Goal: Find specific page/section: Find specific page/section

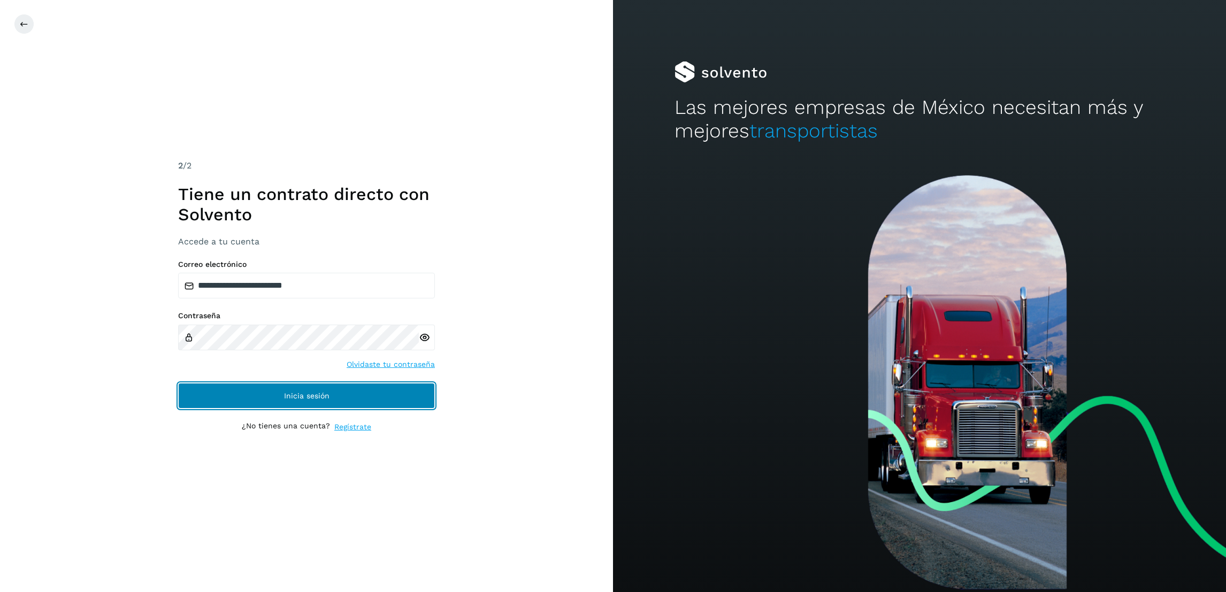
click at [280, 403] on button "Inicia sesión" at bounding box center [306, 396] width 257 height 26
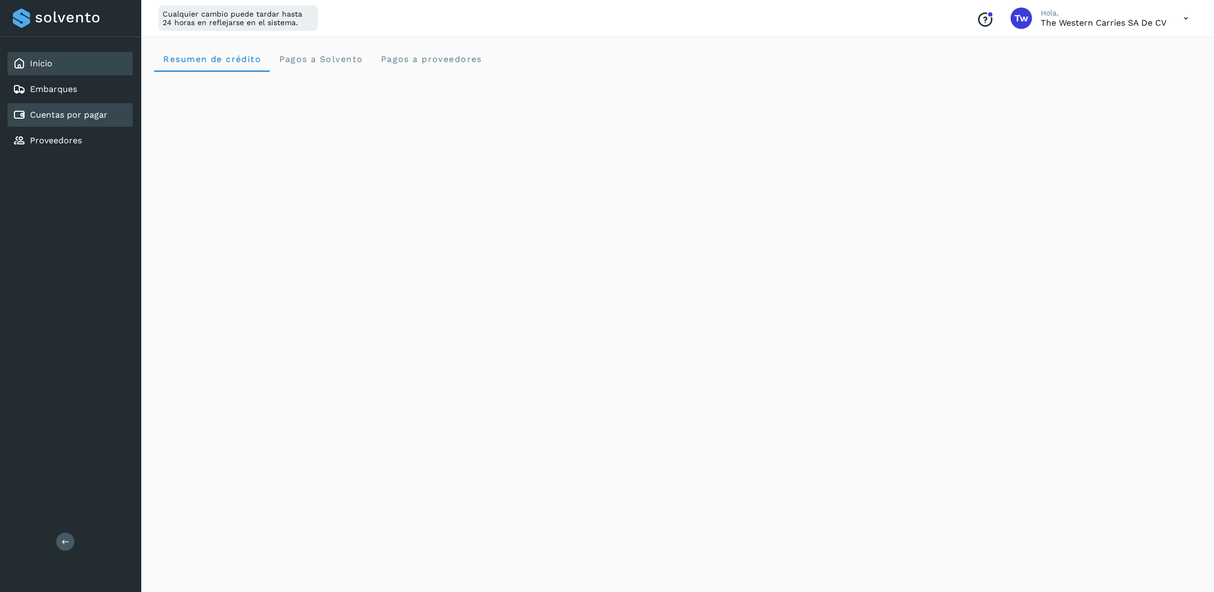
click at [101, 119] on div "Cuentas por pagar" at bounding box center [69, 115] width 125 height 24
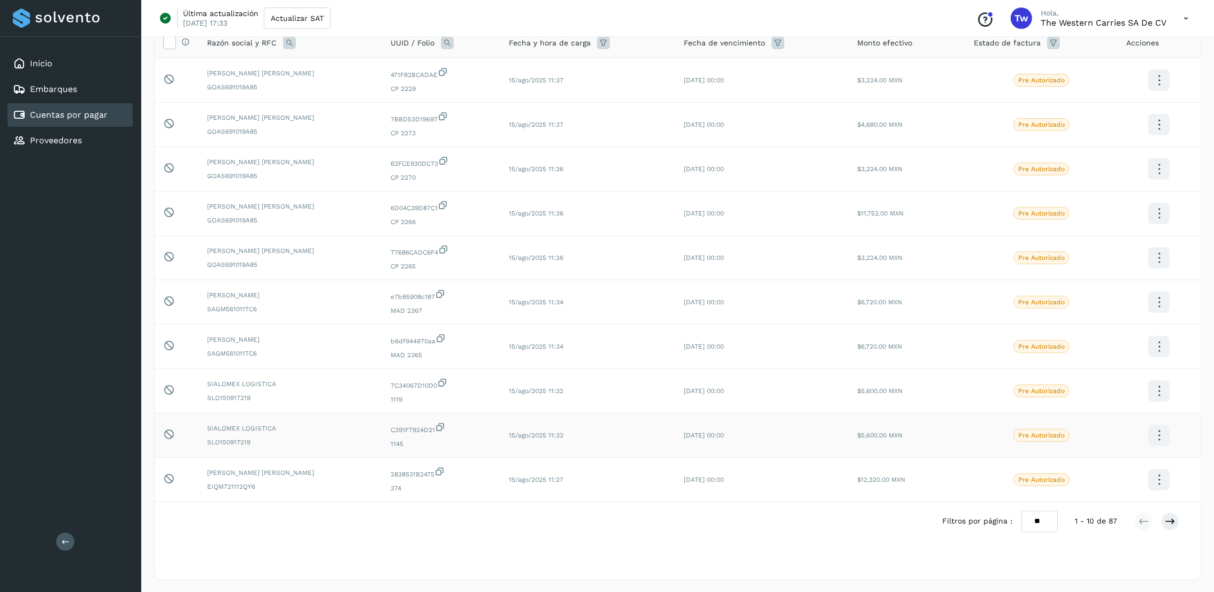
scroll to position [93, 0]
click at [1173, 519] on icon at bounding box center [1170, 520] width 11 height 11
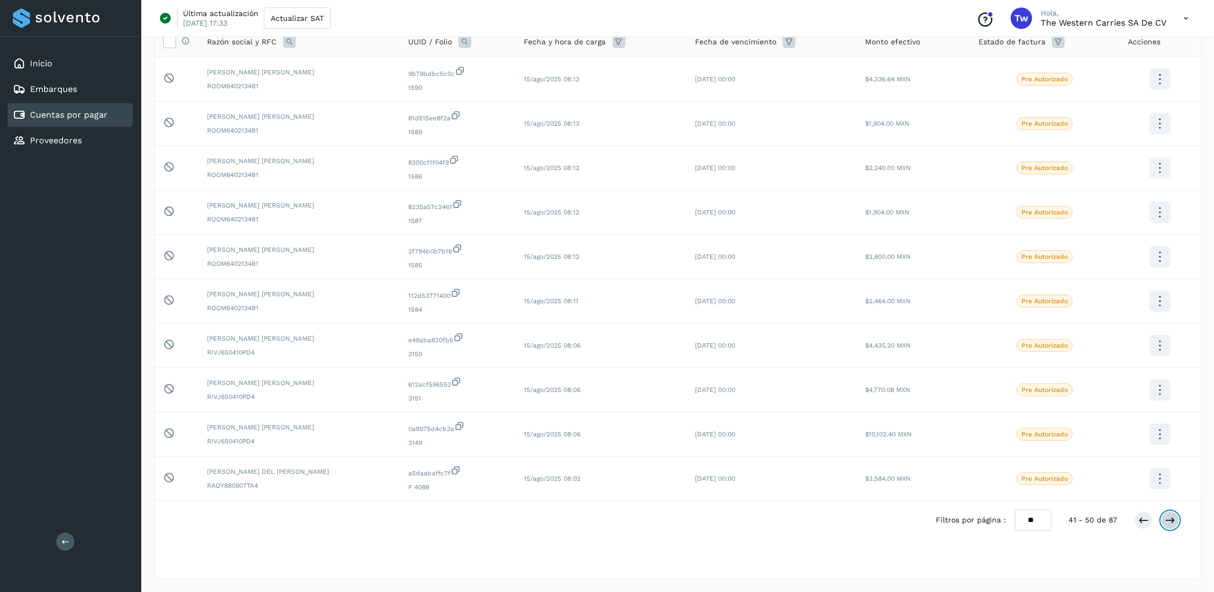
click at [1173, 519] on icon at bounding box center [1170, 520] width 11 height 11
